Goal: Find contact information: Obtain details needed to contact an individual or organization

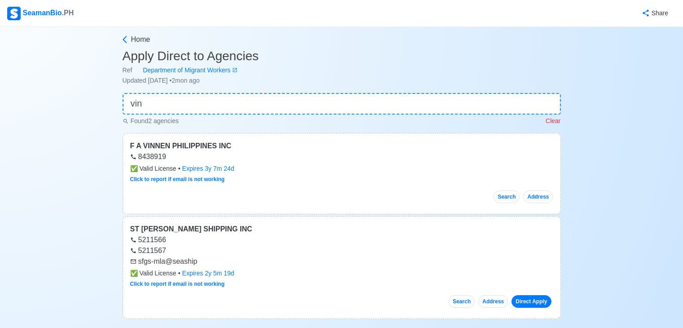
scroll to position [43, 0]
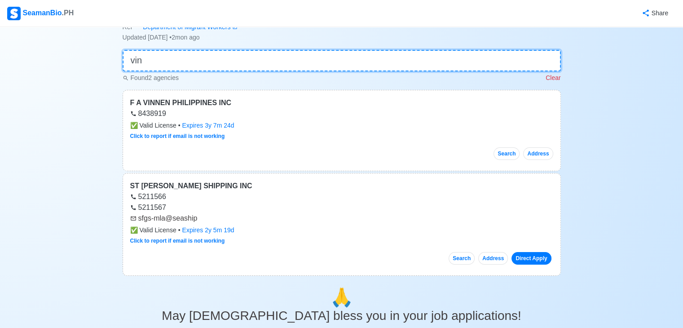
click at [210, 64] on input "vin" at bounding box center [342, 61] width 439 height 22
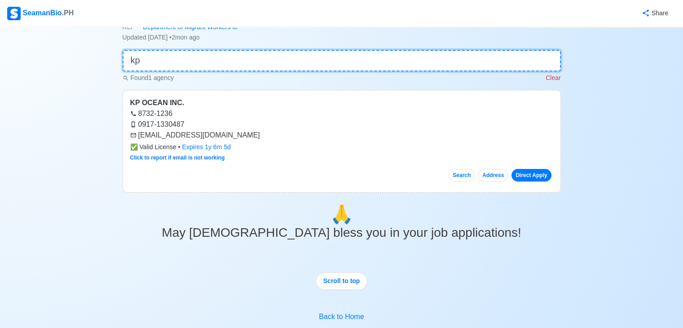
type input "kp"
drag, startPoint x: 138, startPoint y: 135, endPoint x: 205, endPoint y: 129, distance: 67.2
click at [205, 129] on div "KP OCEAN INC. 8732-1236 0917-1330487 [EMAIL_ADDRESS][DOMAIN_NAME] ✅ Valid Licen…" at bounding box center [342, 141] width 439 height 103
click at [137, 135] on div "[EMAIL_ADDRESS][DOMAIN_NAME]" at bounding box center [341, 135] width 423 height 11
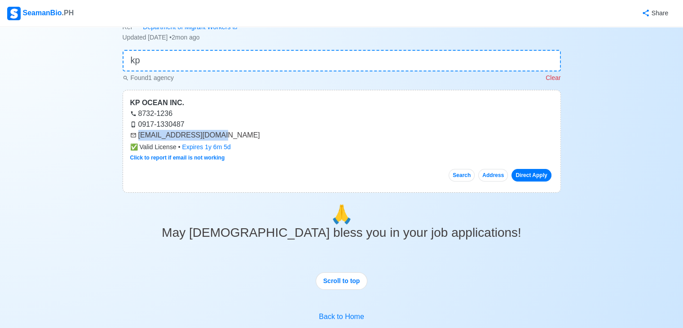
drag, startPoint x: 140, startPoint y: 135, endPoint x: 217, endPoint y: 135, distance: 77.7
click at [217, 135] on div "[EMAIL_ADDRESS][DOMAIN_NAME]" at bounding box center [341, 135] width 423 height 11
copy div "[EMAIL_ADDRESS][DOMAIN_NAME]"
click at [193, 58] on input "kp" at bounding box center [342, 61] width 439 height 22
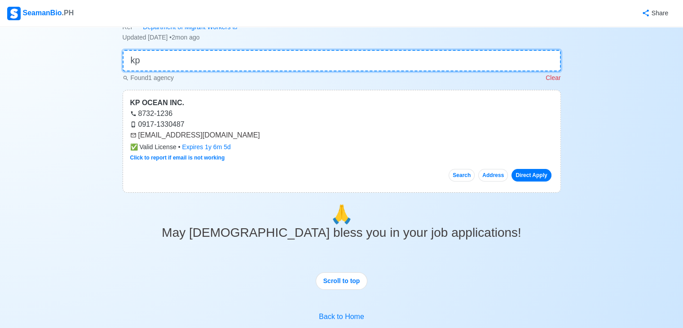
click at [193, 58] on input "kp" at bounding box center [342, 61] width 439 height 22
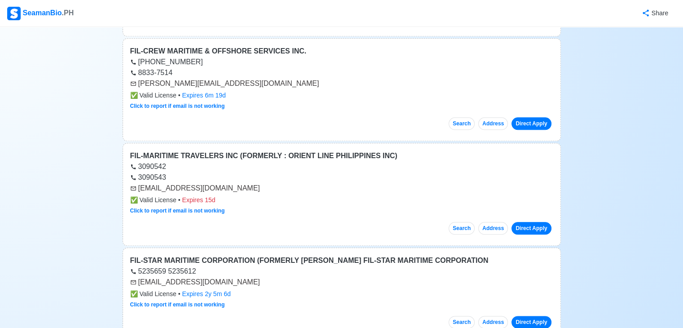
scroll to position [0, 0]
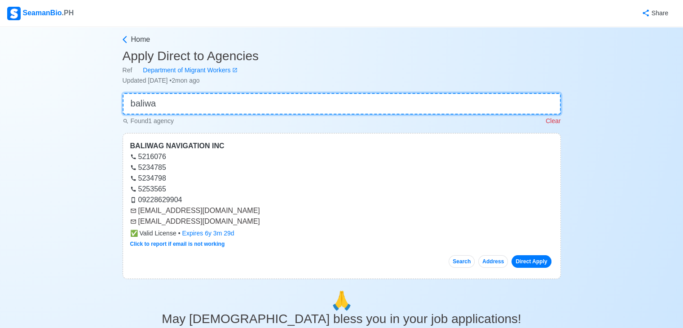
type input "baliwa"
drag, startPoint x: 139, startPoint y: 212, endPoint x: 198, endPoint y: 207, distance: 58.6
click at [197, 210] on div "[EMAIL_ADDRESS][DOMAIN_NAME]" at bounding box center [341, 210] width 423 height 11
copy div "[EMAIL_ADDRESS][DOMAIN_NAME]"
click at [235, 221] on div "[EMAIL_ADDRESS][DOMAIN_NAME]" at bounding box center [341, 221] width 423 height 11
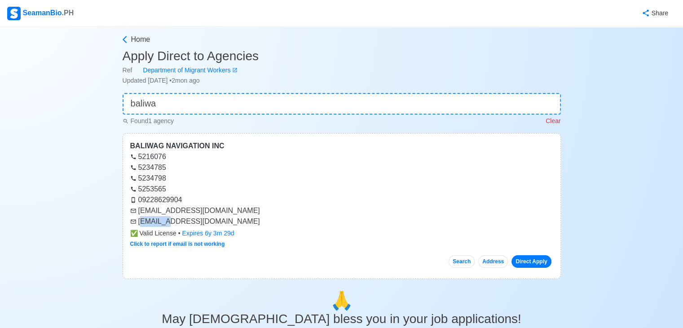
drag, startPoint x: 139, startPoint y: 222, endPoint x: 164, endPoint y: 220, distance: 25.2
click at [164, 220] on div "[EMAIL_ADDRESS][DOMAIN_NAME]" at bounding box center [341, 221] width 423 height 11
click at [195, 220] on div "[EMAIL_ADDRESS][DOMAIN_NAME]" at bounding box center [341, 221] width 423 height 11
drag, startPoint x: 138, startPoint y: 221, endPoint x: 189, endPoint y: 223, distance: 50.8
click at [189, 224] on div "[EMAIL_ADDRESS][DOMAIN_NAME]" at bounding box center [341, 221] width 423 height 11
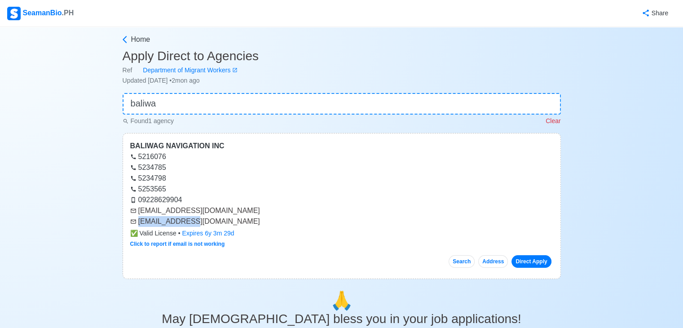
click at [189, 223] on div "[EMAIL_ADDRESS][DOMAIN_NAME]" at bounding box center [341, 221] width 423 height 11
drag, startPoint x: 139, startPoint y: 220, endPoint x: 190, endPoint y: 222, distance: 51.3
click at [190, 222] on div "[EMAIL_ADDRESS][DOMAIN_NAME]" at bounding box center [341, 221] width 423 height 11
copy div "[EMAIL_ADDRESS][DOMAIN_NAME]"
click at [205, 102] on input "baliwa" at bounding box center [342, 104] width 439 height 22
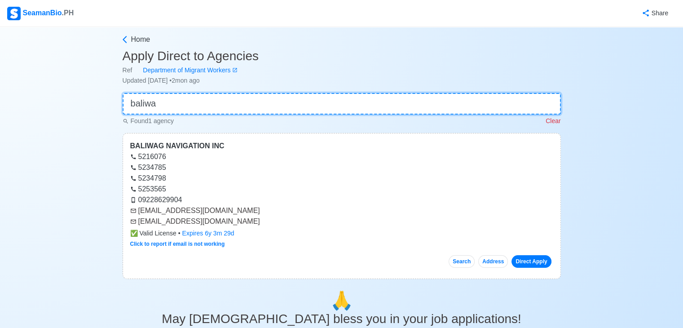
click at [205, 102] on input "baliwa" at bounding box center [342, 104] width 439 height 22
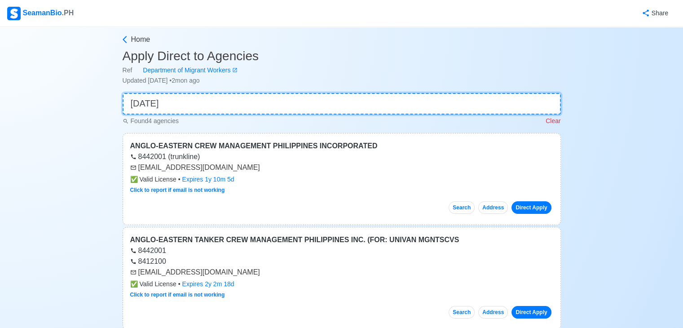
type input "eastern"
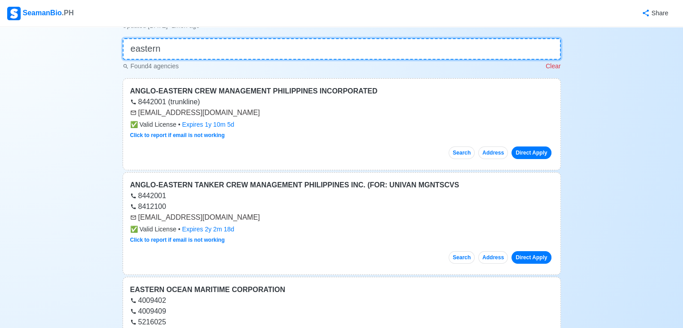
scroll to position [29, 0]
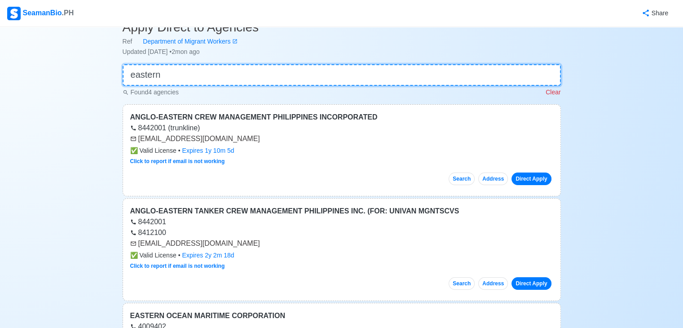
click at [177, 76] on input "eastern" at bounding box center [342, 75] width 439 height 22
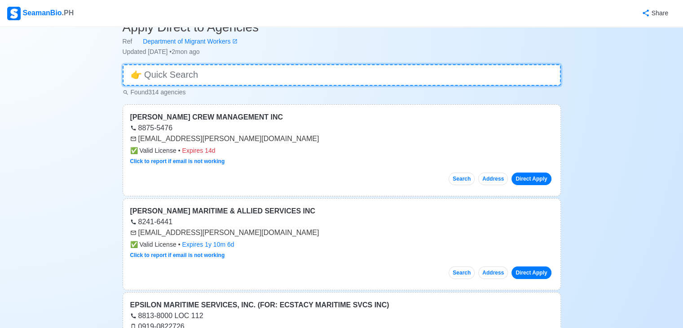
type input "n"
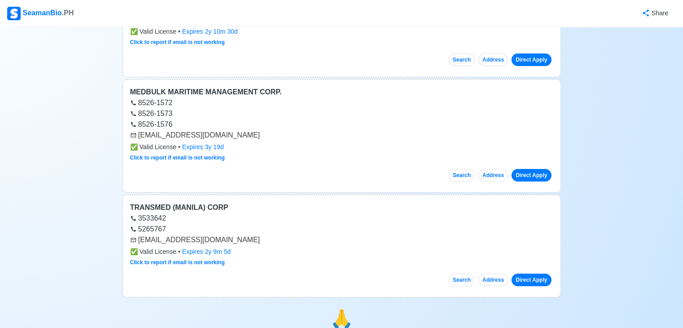
scroll to position [169, 0]
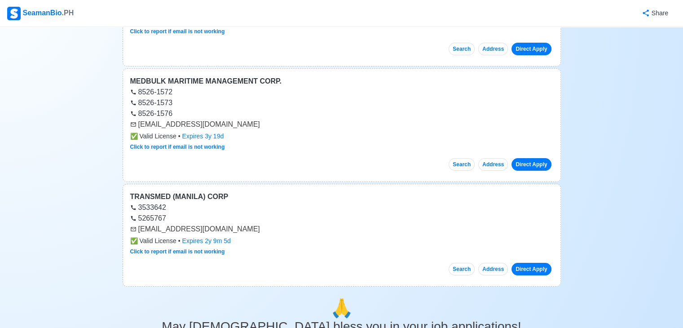
type input "med"
click at [679, 109] on div "Home Apply Direct to Agencies Ref Department of Migrant Workers Updated [DATE] …" at bounding box center [341, 193] width 683 height 670
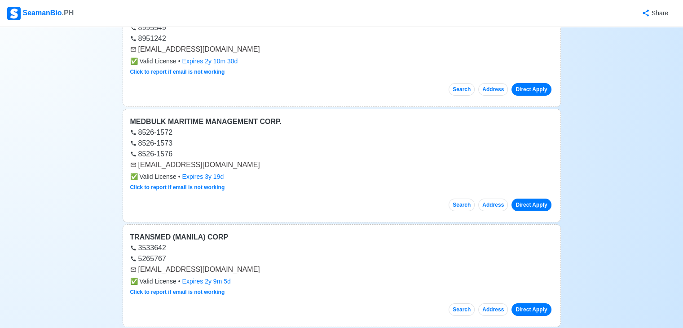
click at [670, 95] on div "Home Apply Direct to Agencies Ref Department of Migrant Workers Updated [DATE] …" at bounding box center [341, 233] width 683 height 670
click at [670, 94] on div "Home Apply Direct to Agencies Ref Department of Migrant Workers Updated [DATE] …" at bounding box center [341, 233] width 683 height 670
click at [667, 81] on div "Home Apply Direct to Agencies Ref Department of Migrant Workers Updated [DATE] …" at bounding box center [341, 233] width 683 height 670
click at [667, 78] on div "Home Apply Direct to Agencies Ref Department of Migrant Workers Updated [DATE] …" at bounding box center [341, 233] width 683 height 670
drag, startPoint x: 664, startPoint y: 64, endPoint x: 659, endPoint y: 50, distance: 14.6
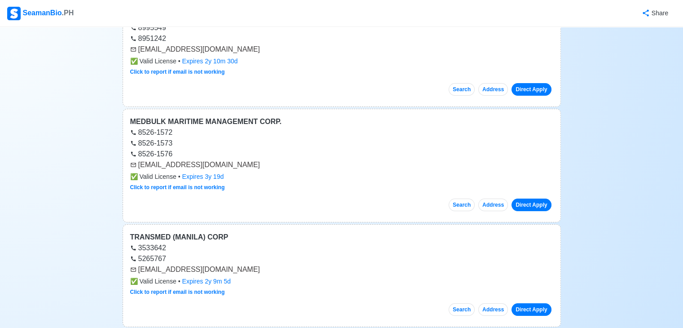
click at [663, 64] on div "Home Apply Direct to Agencies Ref Department of Migrant Workers Updated [DATE] …" at bounding box center [341, 233] width 683 height 670
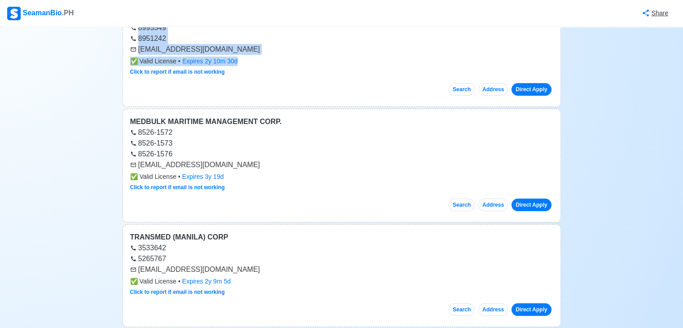
drag, startPoint x: 659, startPoint y: 50, endPoint x: 651, endPoint y: 20, distance: 31.3
click at [651, 20] on div "SeamanBio .PH Share Home Apply Direct to Agencies Ref Department of Migrant Wor…" at bounding box center [341, 230] width 683 height 718
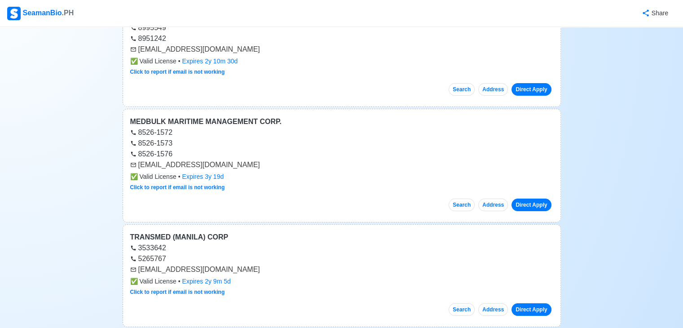
click at [671, 119] on div "Home Apply Direct to Agencies Ref Department of Migrant Workers Updated [DATE] …" at bounding box center [341, 233] width 683 height 670
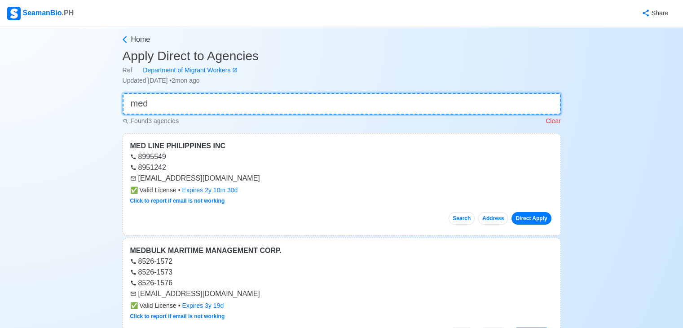
click at [167, 100] on input "med" at bounding box center [342, 104] width 439 height 22
click at [166, 100] on input "med" at bounding box center [342, 104] width 439 height 22
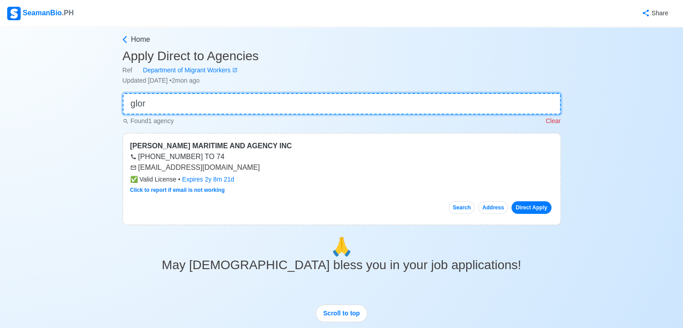
type input "glor"
drag, startPoint x: 138, startPoint y: 168, endPoint x: 227, endPoint y: 170, distance: 88.5
click at [227, 170] on div "[EMAIL_ADDRESS][DOMAIN_NAME]" at bounding box center [341, 167] width 423 height 11
copy div "[EMAIL_ADDRESS][DOMAIN_NAME]"
click at [187, 108] on input "glor" at bounding box center [342, 104] width 439 height 22
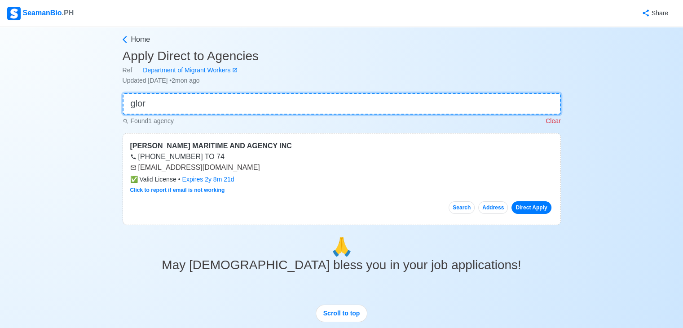
click at [187, 108] on input "glor" at bounding box center [342, 104] width 439 height 22
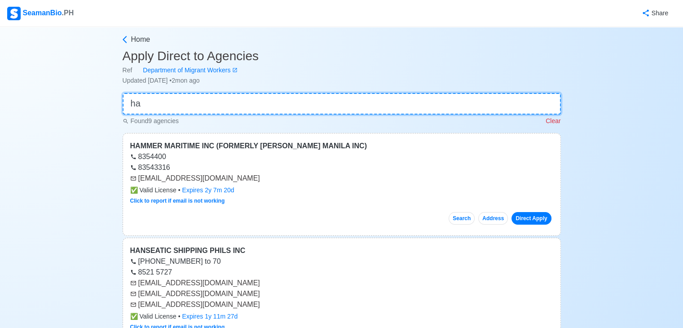
type input "h"
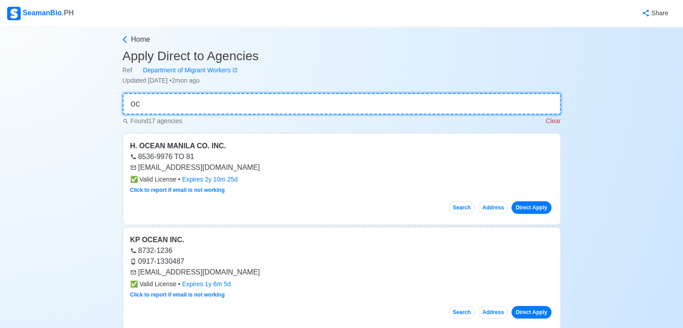
type input "o"
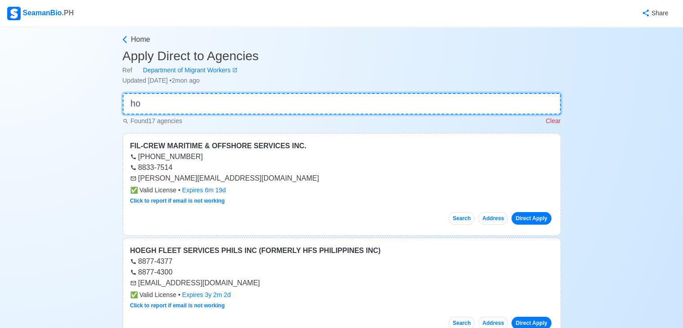
type input "h"
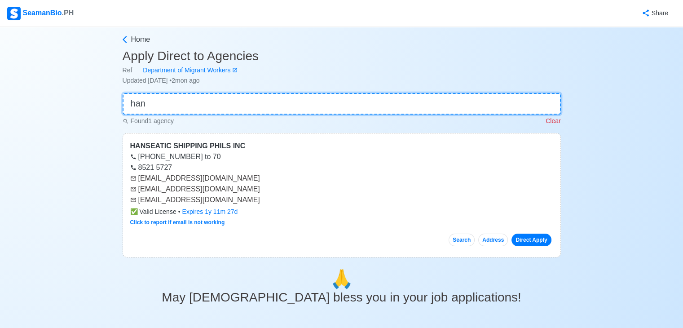
type input "han"
drag, startPoint x: 138, startPoint y: 201, endPoint x: 227, endPoint y: 201, distance: 89.0
click at [227, 201] on div "[EMAIL_ADDRESS][DOMAIN_NAME]" at bounding box center [341, 200] width 423 height 11
copy div "[EMAIL_ADDRESS][DOMAIN_NAME]"
drag, startPoint x: 138, startPoint y: 190, endPoint x: 229, endPoint y: 187, distance: 91.2
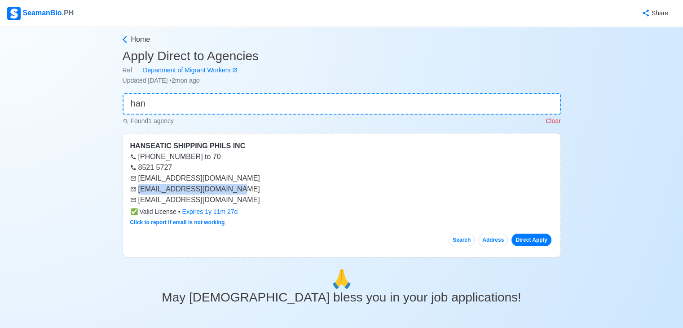
click at [229, 187] on div "[EMAIL_ADDRESS][DOMAIN_NAME]" at bounding box center [341, 189] width 423 height 11
copy div "[EMAIL_ADDRESS][DOMAIN_NAME]"
click at [140, 176] on div "[EMAIL_ADDRESS][DOMAIN_NAME]" at bounding box center [341, 178] width 423 height 11
drag, startPoint x: 138, startPoint y: 178, endPoint x: 230, endPoint y: 178, distance: 91.2
click at [230, 178] on div "[EMAIL_ADDRESS][DOMAIN_NAME]" at bounding box center [341, 178] width 423 height 11
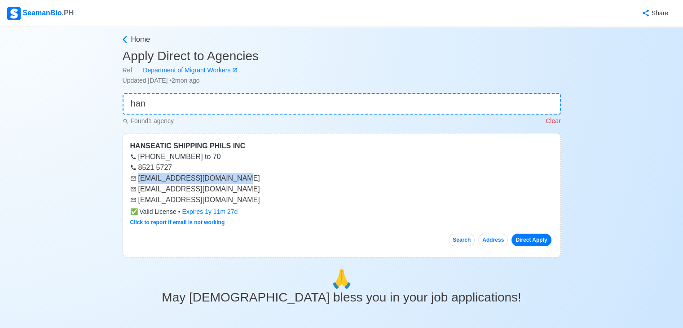
copy div "[EMAIL_ADDRESS][DOMAIN_NAME]"
click at [216, 95] on input "han" at bounding box center [342, 104] width 439 height 22
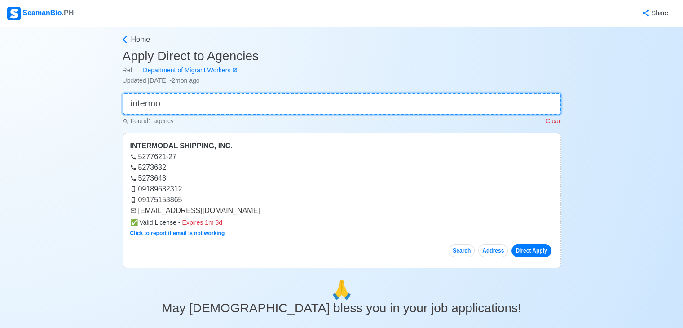
type input "intermo"
drag, startPoint x: 138, startPoint y: 211, endPoint x: 232, endPoint y: 213, distance: 93.5
click at [232, 213] on div "[EMAIL_ADDRESS][DOMAIN_NAME]" at bounding box center [341, 210] width 423 height 11
copy div "[EMAIL_ADDRESS][DOMAIN_NAME]"
click at [230, 106] on input "intermo" at bounding box center [342, 104] width 439 height 22
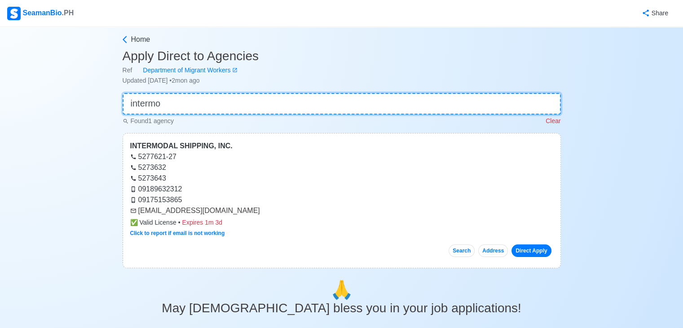
click at [230, 106] on input "intermo" at bounding box center [342, 104] width 439 height 22
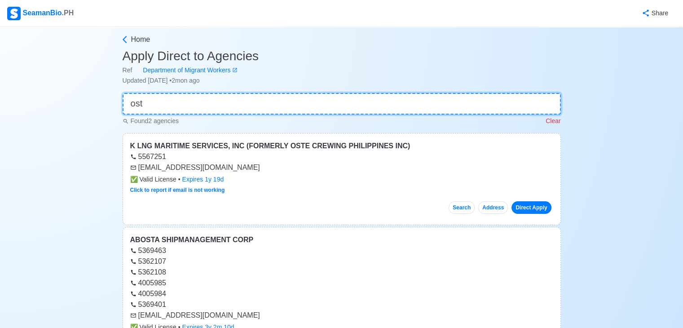
type input "ost"
drag, startPoint x: 138, startPoint y: 166, endPoint x: 211, endPoint y: 163, distance: 72.8
click at [211, 163] on div "[EMAIL_ADDRESS][DOMAIN_NAME]" at bounding box center [341, 167] width 423 height 11
copy div "[EMAIL_ADDRESS][DOMAIN_NAME]"
click at [207, 97] on input "ost" at bounding box center [342, 104] width 439 height 22
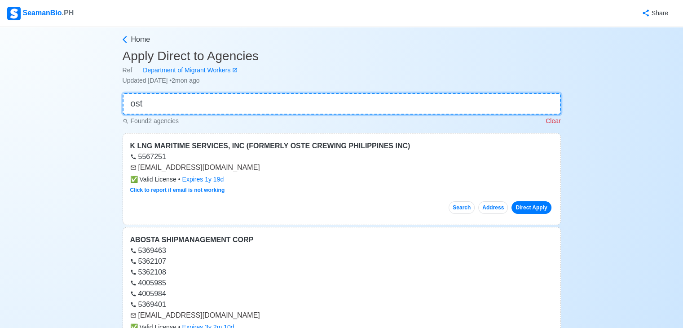
click at [207, 97] on input "ost" at bounding box center [342, 104] width 439 height 22
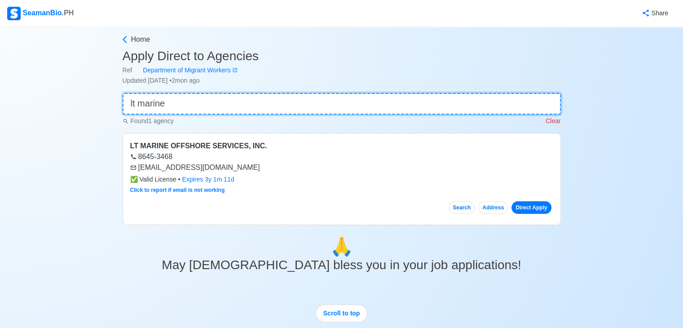
type input "lt marine"
drag, startPoint x: 137, startPoint y: 168, endPoint x: 202, endPoint y: 169, distance: 65.2
click at [202, 169] on div "[EMAIL_ADDRESS][DOMAIN_NAME]" at bounding box center [341, 167] width 423 height 11
copy div "[EMAIL_ADDRESS][DOMAIN_NAME]"
click at [207, 100] on input "lt marine" at bounding box center [342, 104] width 439 height 22
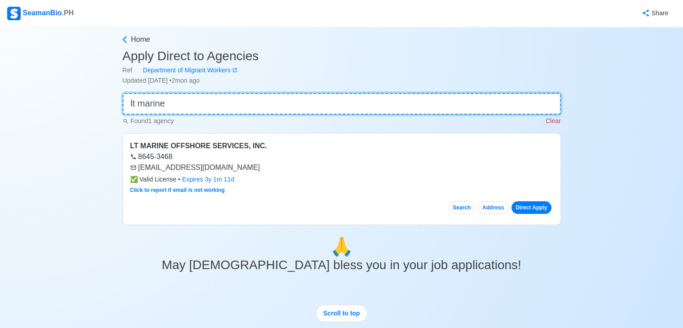
click at [206, 102] on input "lt marine" at bounding box center [342, 104] width 439 height 22
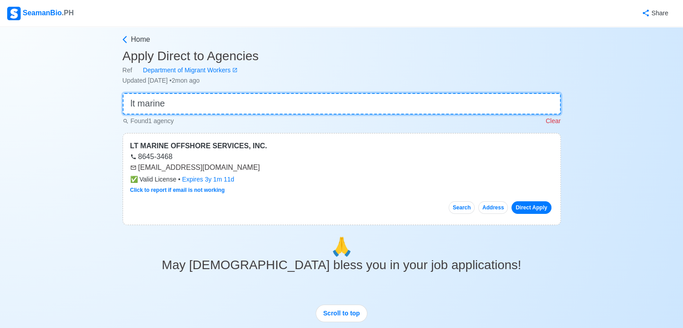
click at [206, 102] on input "lt marine" at bounding box center [342, 104] width 439 height 22
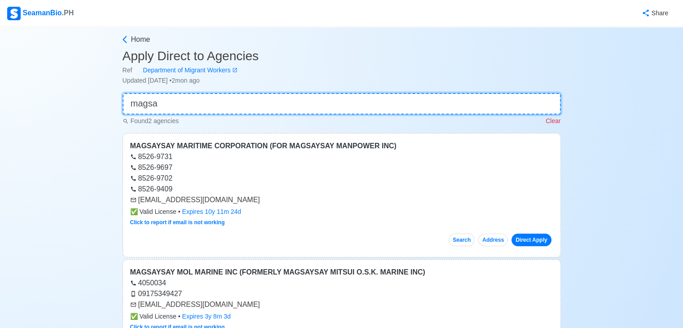
type input "magsa"
drag, startPoint x: 138, startPoint y: 201, endPoint x: 209, endPoint y: 198, distance: 71.1
click at [209, 198] on div "[EMAIL_ADDRESS][DOMAIN_NAME]" at bounding box center [341, 200] width 423 height 11
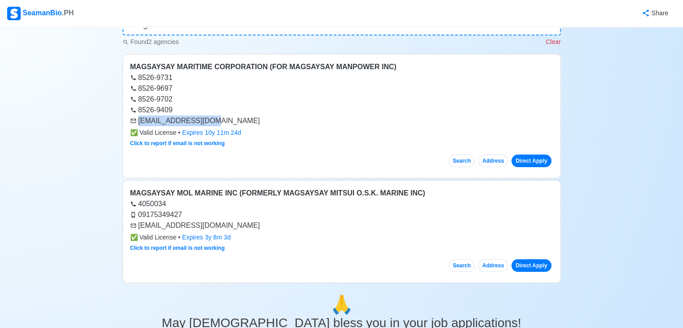
scroll to position [96, 0]
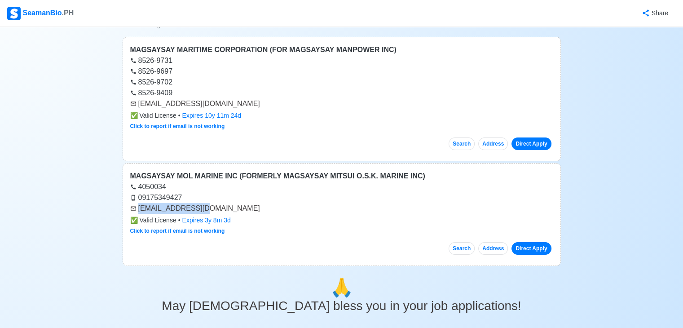
drag, startPoint x: 140, startPoint y: 209, endPoint x: 210, endPoint y: 213, distance: 70.2
click at [210, 213] on div "[EMAIL_ADDRESS][DOMAIN_NAME]" at bounding box center [341, 208] width 423 height 11
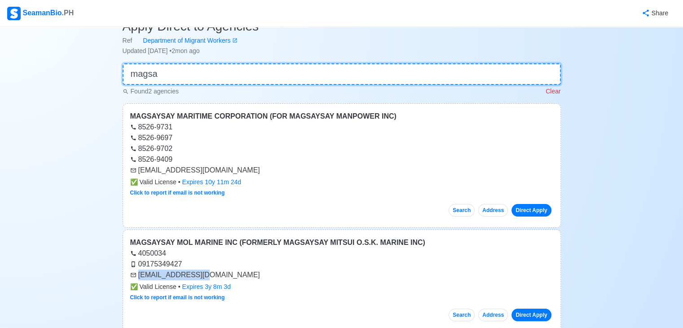
click at [302, 77] on input "magsa" at bounding box center [342, 74] width 439 height 22
click at [303, 76] on input "magsa" at bounding box center [342, 74] width 439 height 22
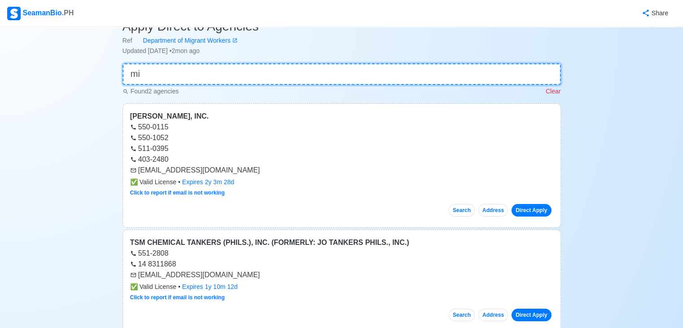
type input "m"
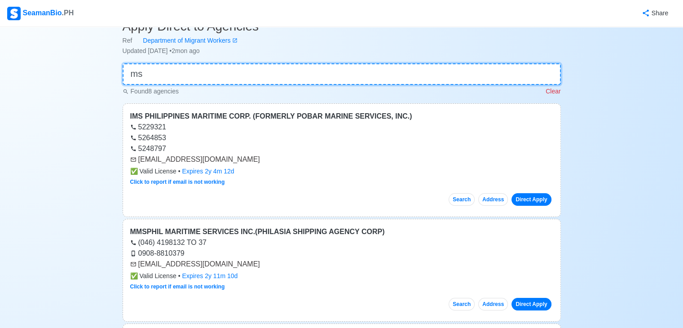
type input "msc"
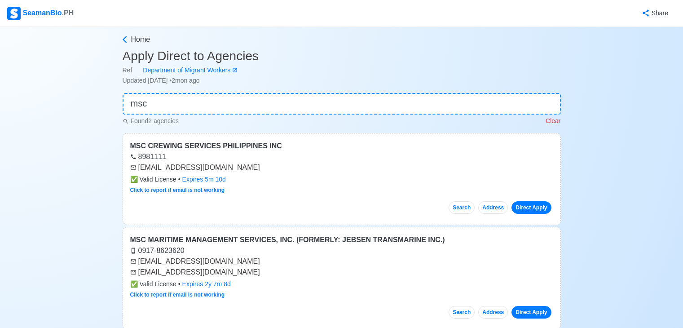
scroll to position [30, 0]
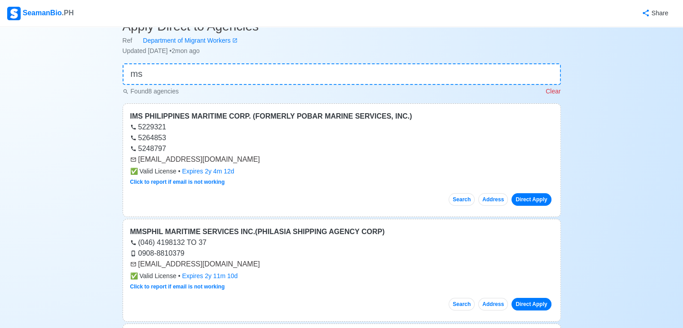
type input "m"
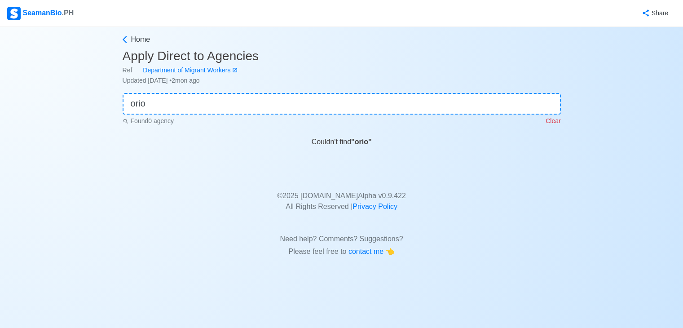
scroll to position [0, 0]
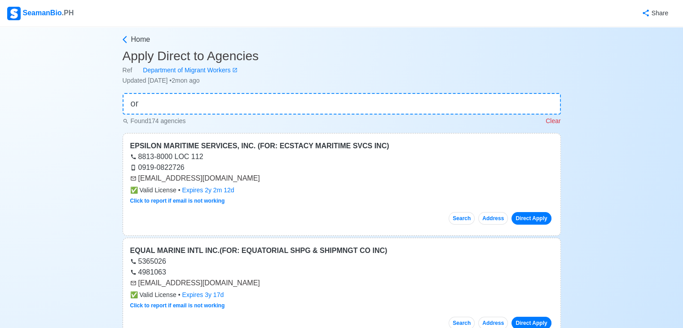
type input "o"
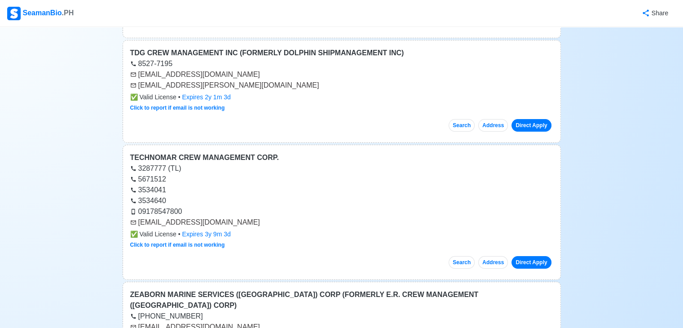
scroll to position [483, 0]
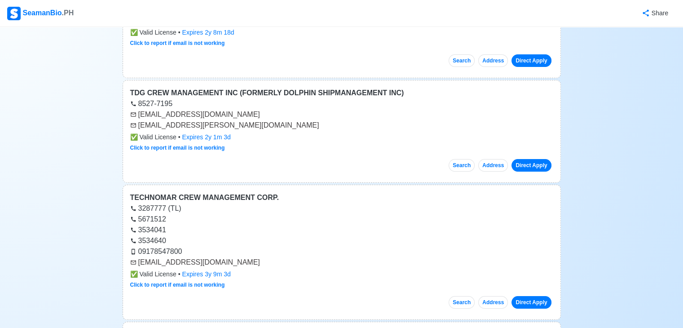
type input "crew management"
drag, startPoint x: 137, startPoint y: 261, endPoint x: 259, endPoint y: 259, distance: 122.2
click at [259, 259] on div "[EMAIL_ADDRESS][DOMAIN_NAME]" at bounding box center [341, 262] width 423 height 11
copy div "[EMAIL_ADDRESS][DOMAIN_NAME]"
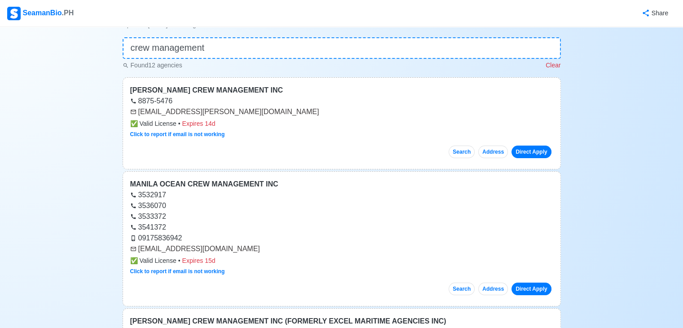
scroll to position [0, 0]
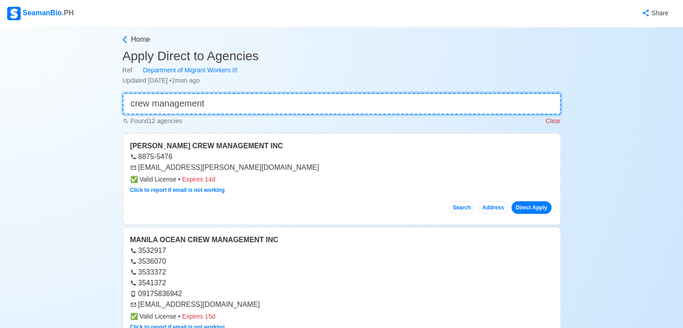
click at [315, 97] on input "crew management" at bounding box center [342, 104] width 439 height 22
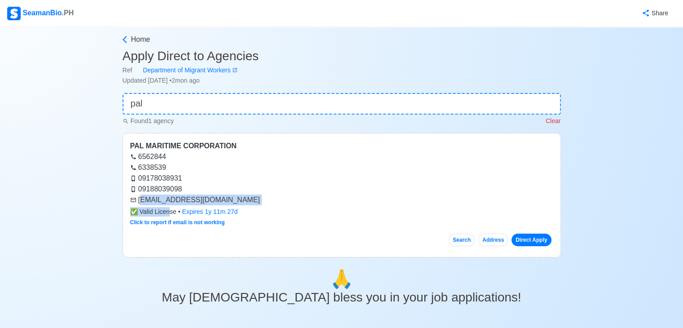
drag, startPoint x: 139, startPoint y: 198, endPoint x: 169, endPoint y: 208, distance: 31.7
click at [169, 208] on div "PAL MARITIME CORPORATION 6562844 6338539 09178038931 09188039098 info@palmarco.…" at bounding box center [342, 195] width 439 height 124
click at [169, 208] on span "✅ Valid License" at bounding box center [153, 211] width 46 height 9
click at [229, 193] on div "09188039098" at bounding box center [341, 189] width 423 height 11
drag, startPoint x: 138, startPoint y: 198, endPoint x: 205, endPoint y: 202, distance: 66.6
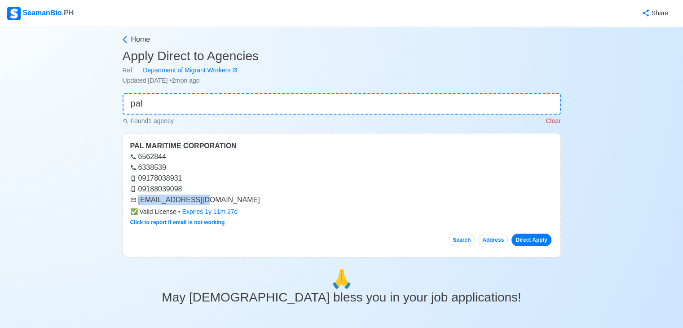
click at [205, 202] on div "[EMAIL_ADDRESS][DOMAIN_NAME]" at bounding box center [341, 200] width 423 height 11
copy div "[EMAIL_ADDRESS][DOMAIN_NAME]"
click at [180, 108] on input "pal" at bounding box center [342, 104] width 439 height 22
click at [182, 106] on input "pal" at bounding box center [342, 104] width 439 height 22
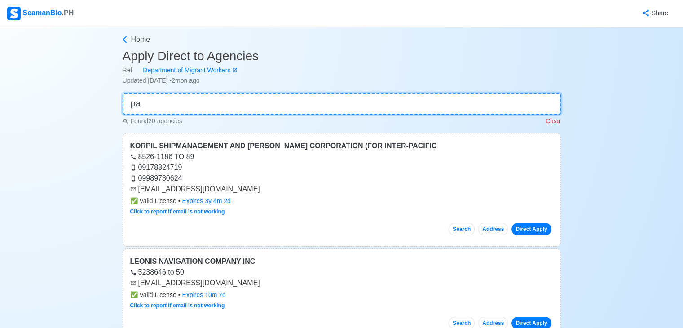
type input "p"
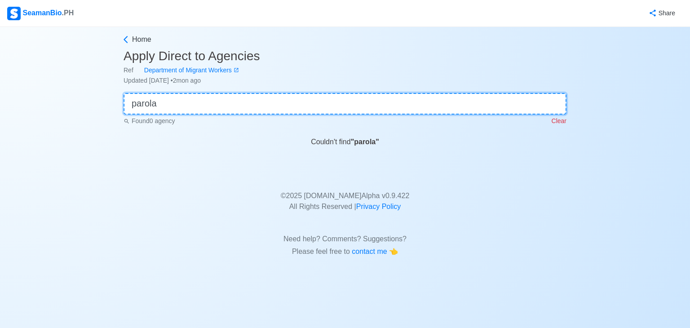
type input "parola"
